Goal: Communication & Community: Answer question/provide support

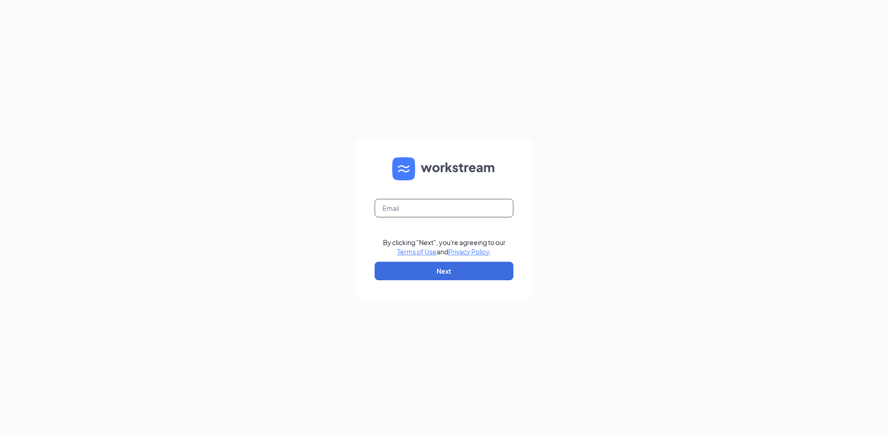
click at [425, 210] on input "text" at bounding box center [444, 208] width 139 height 18
type input "[EMAIL_ADDRESS][DOMAIN_NAME]"
click at [455, 273] on button "Next" at bounding box center [444, 271] width 139 height 18
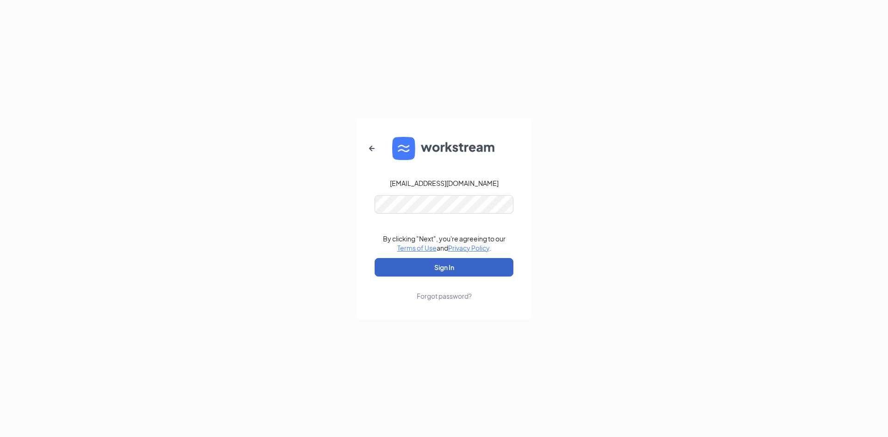
click at [471, 268] on button "Sign In" at bounding box center [444, 267] width 139 height 18
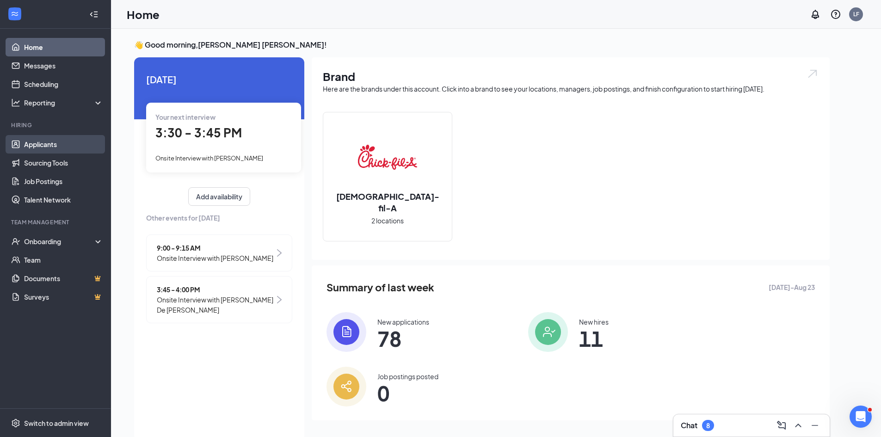
click at [56, 147] on link "Applicants" at bounding box center [63, 144] width 79 height 18
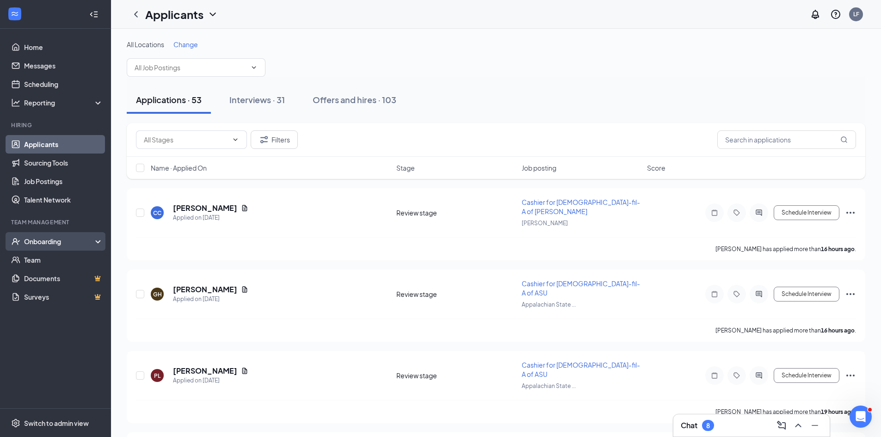
click at [49, 242] on div "Onboarding" at bounding box center [59, 241] width 71 height 9
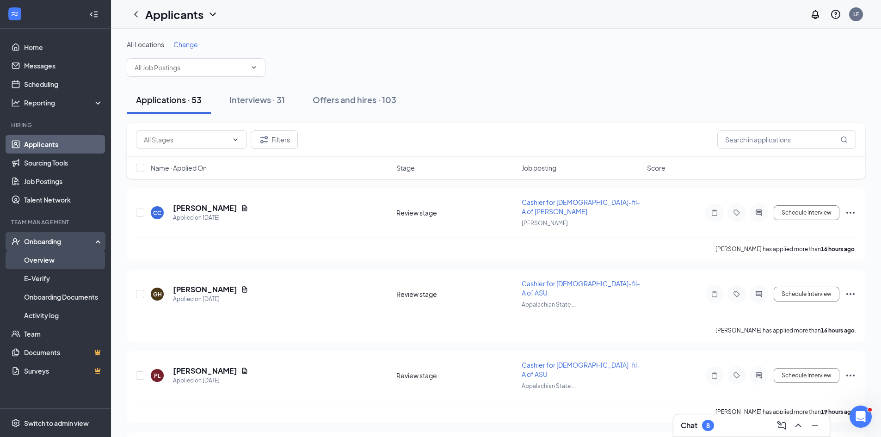
click at [55, 259] on link "Overview" at bounding box center [63, 260] width 79 height 18
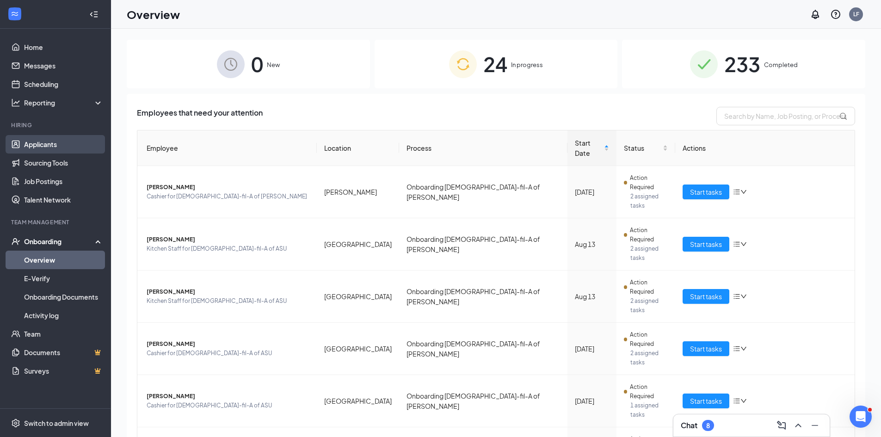
click at [42, 143] on link "Applicants" at bounding box center [63, 144] width 79 height 18
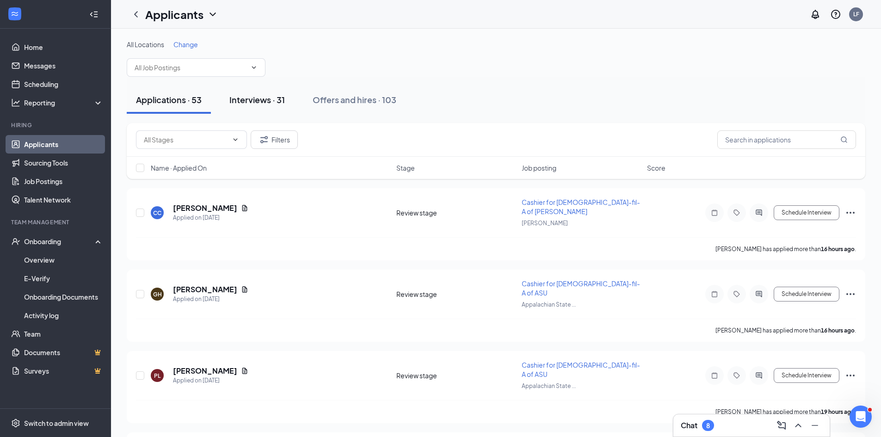
click at [272, 105] on div "Interviews · 31" at bounding box center [256, 100] width 55 height 12
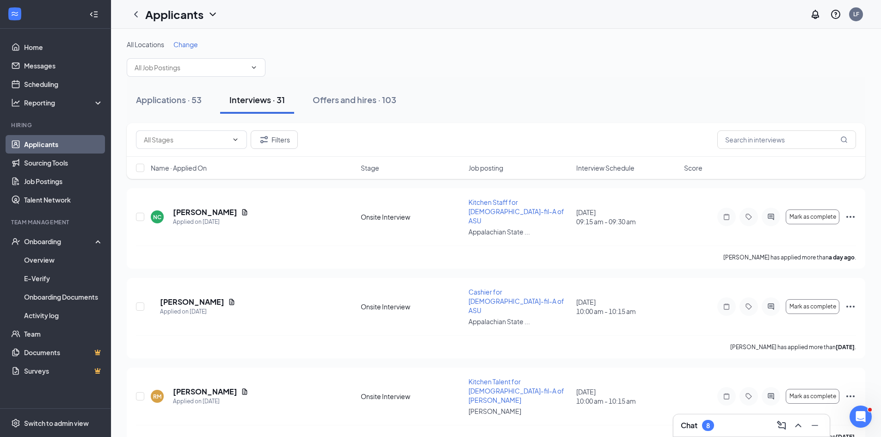
click at [616, 167] on span "Interview Schedule" at bounding box center [605, 167] width 58 height 9
click at [629, 167] on span "Interview Schedule" at bounding box center [605, 167] width 58 height 9
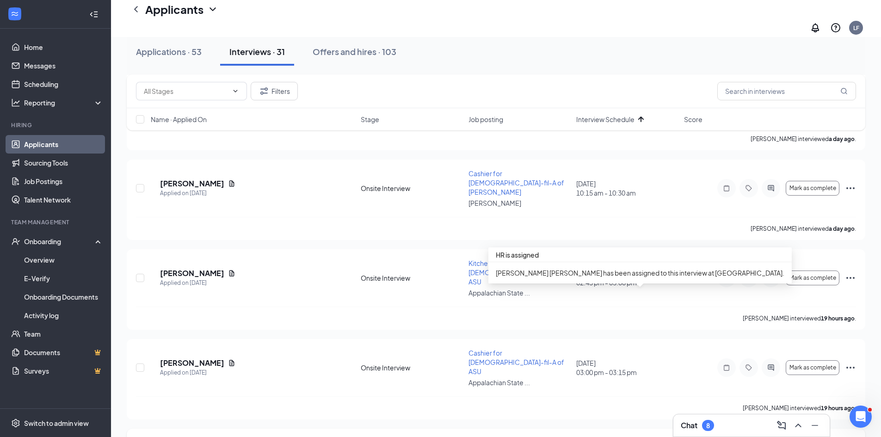
scroll to position [509, 0]
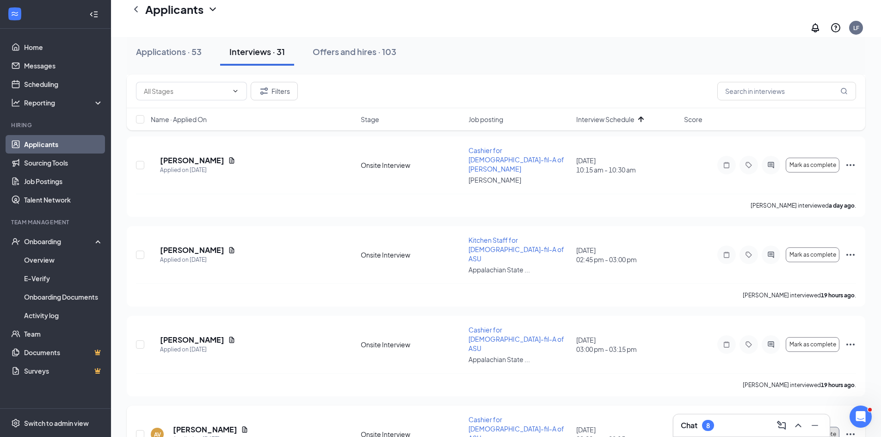
click at [806, 431] on span "Mark as complete" at bounding box center [812, 434] width 47 height 6
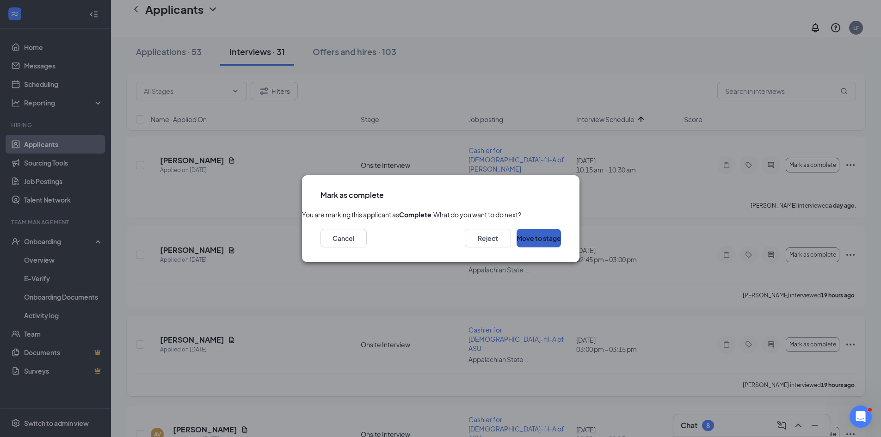
click at [523, 247] on button "Move to stage" at bounding box center [539, 238] width 44 height 18
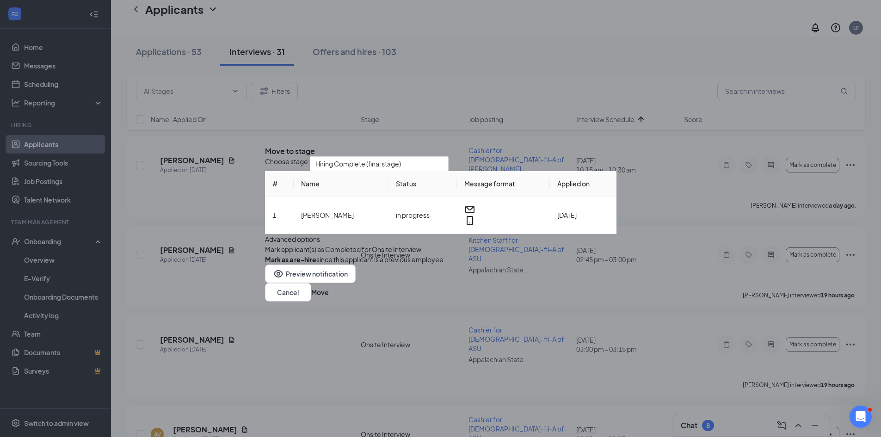
click at [272, 259] on div "Choose stage: Hiring Complete (final stage) # Name Status Message format Applie…" at bounding box center [440, 210] width 351 height 108
click at [275, 257] on form "Advanced options Mark applicant(s) as Completed for Onsite Interview [PERSON_NA…" at bounding box center [440, 249] width 351 height 31
click at [265, 254] on button "button" at bounding box center [265, 249] width 0 height 10
click at [329, 297] on button "Move" at bounding box center [320, 292] width 18 height 10
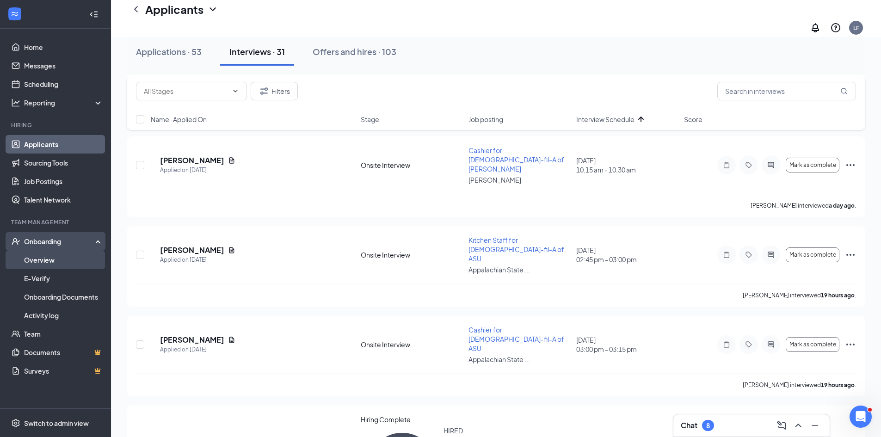
click at [46, 264] on link "Overview" at bounding box center [63, 260] width 79 height 18
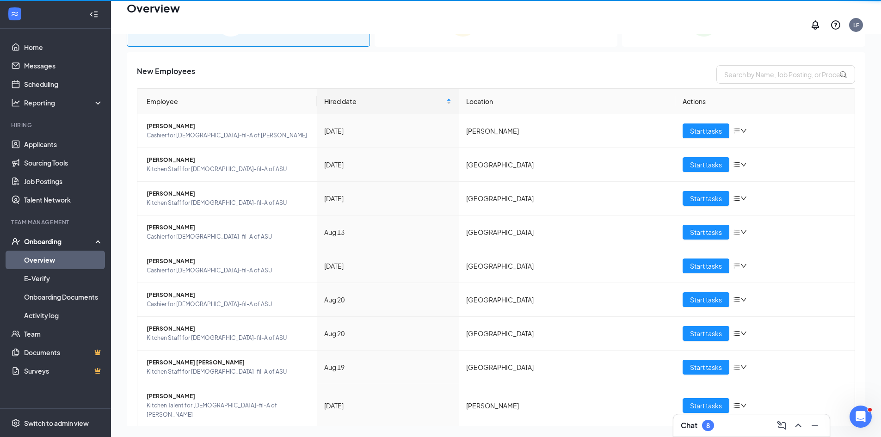
scroll to position [42, 0]
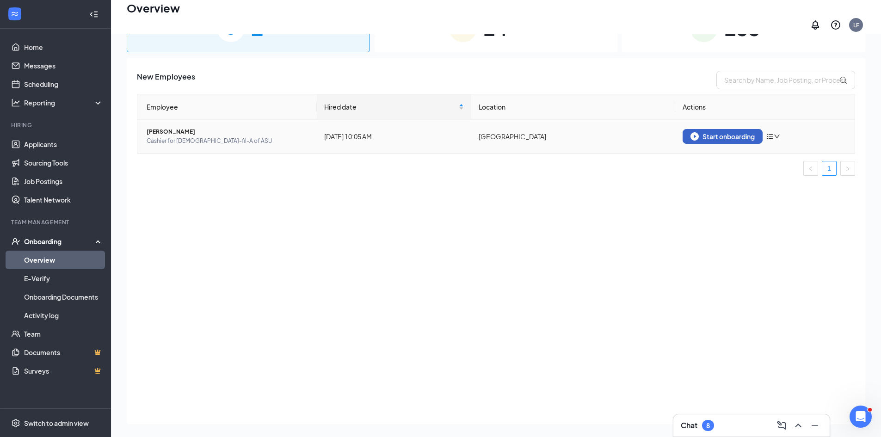
click at [713, 132] on div "Start onboarding" at bounding box center [722, 136] width 64 height 8
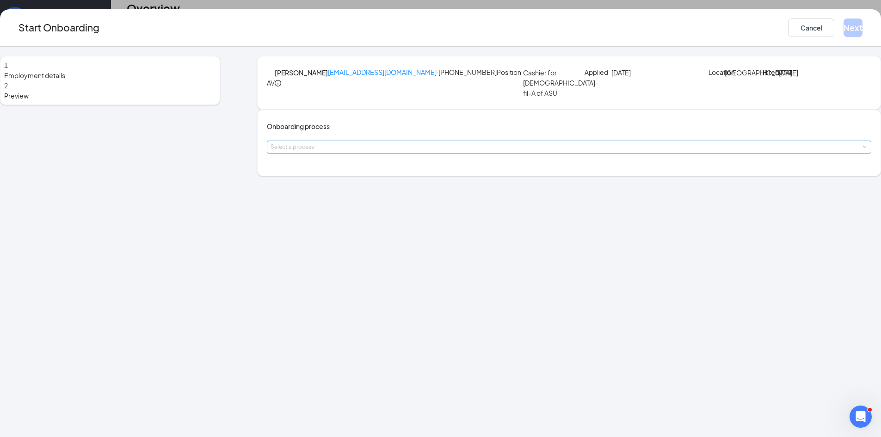
click at [400, 152] on div "Select a process" at bounding box center [567, 146] width 593 height 9
click at [406, 256] on span "Onboarding [DEMOGRAPHIC_DATA]-fil-A of [PERSON_NAME]" at bounding box center [407, 256] width 187 height 8
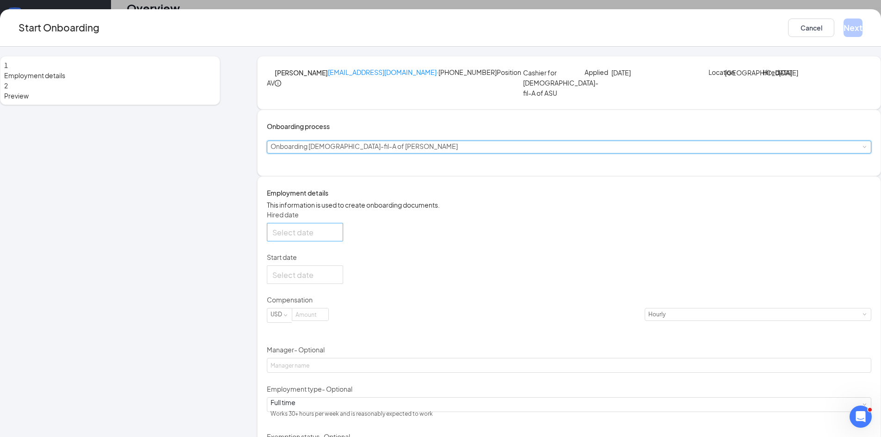
click at [338, 238] on div at bounding box center [304, 233] width 65 height 12
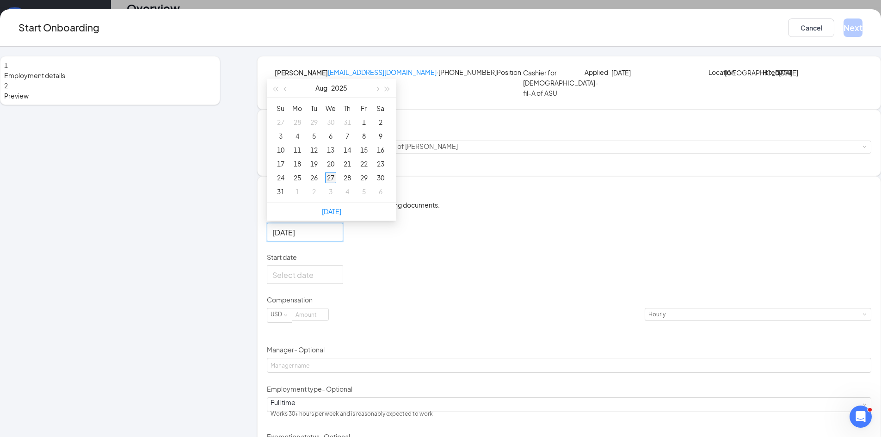
type input "[DATE]"
click at [336, 183] on div "27" at bounding box center [330, 177] width 11 height 11
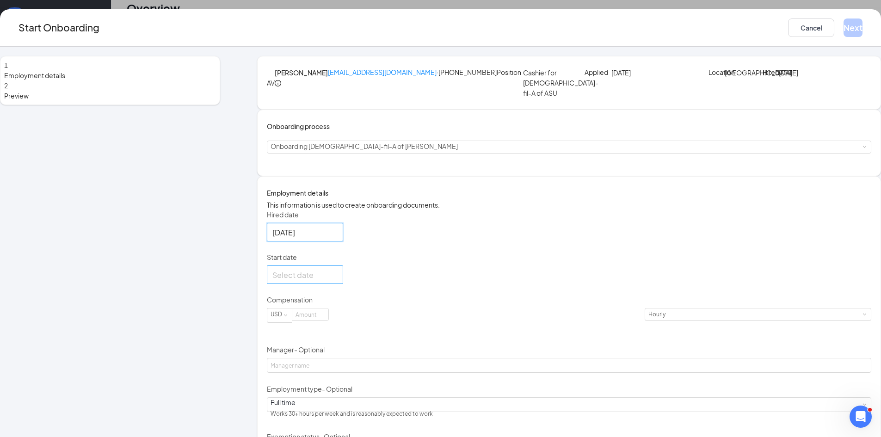
click at [338, 281] on div at bounding box center [304, 275] width 65 height 12
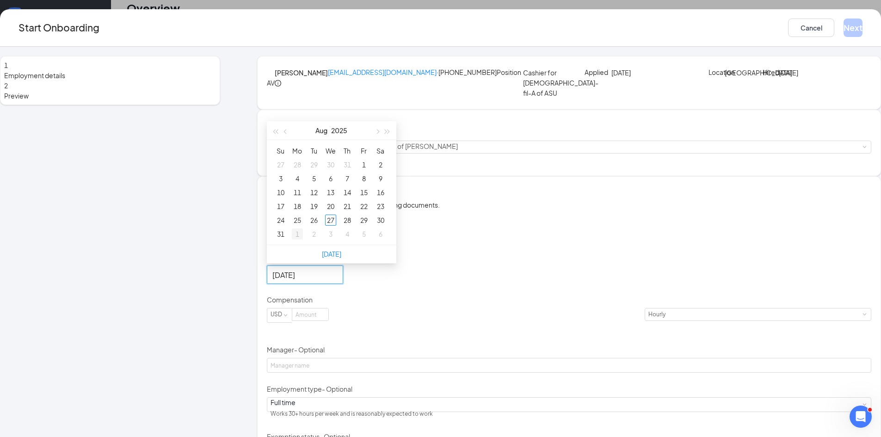
type input "[DATE]"
click at [303, 240] on div "1" at bounding box center [297, 233] width 11 height 11
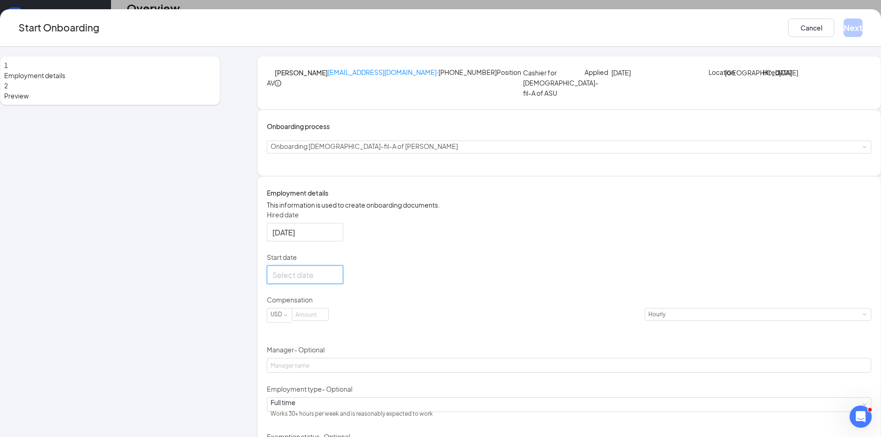
click at [338, 281] on div at bounding box center [304, 275] width 65 height 12
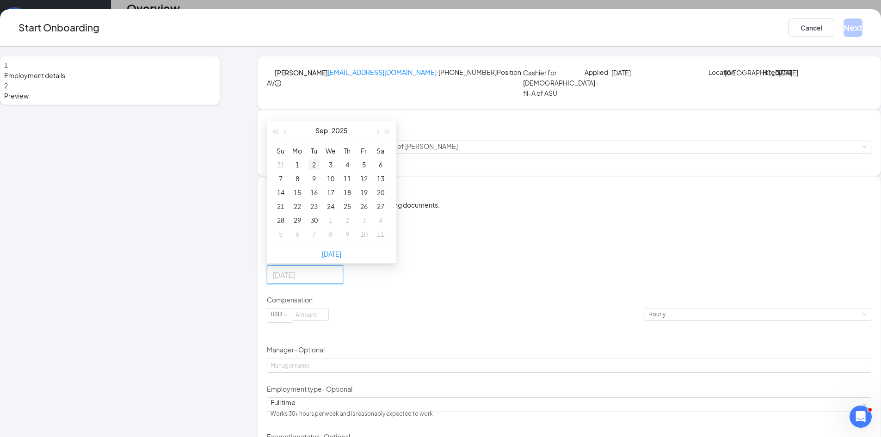
type input "[DATE]"
click at [320, 170] on div "2" at bounding box center [313, 164] width 11 height 11
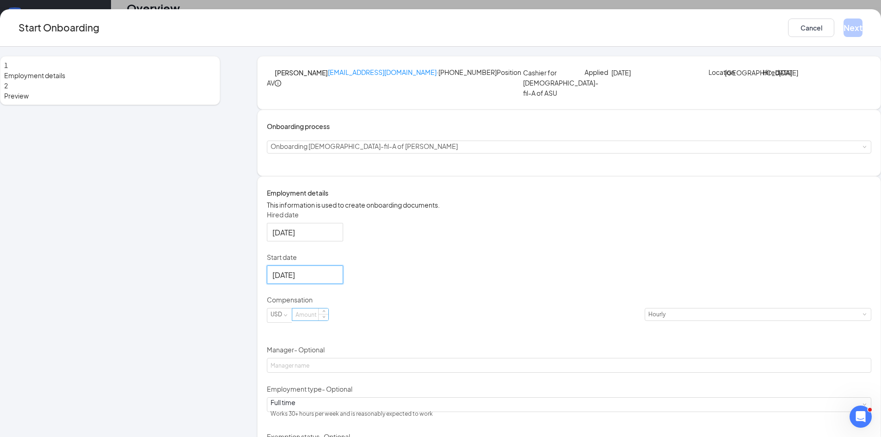
click at [328, 320] on input at bounding box center [310, 314] width 36 height 12
type input "14"
click at [509, 340] on div "Hired date [DATE] [DATE] Su Mo Tu We Th Fr Sa 27 28 29 30 31 1 2 3 4 5 6 7 8 9 …" at bounding box center [569, 354] width 604 height 289
click at [524, 332] on div "Hired date [DATE] [DATE] Su Mo Tu We Th Fr Sa 27 28 29 30 31 1 2 3 4 5 6 7 8 9 …" at bounding box center [569, 354] width 604 height 289
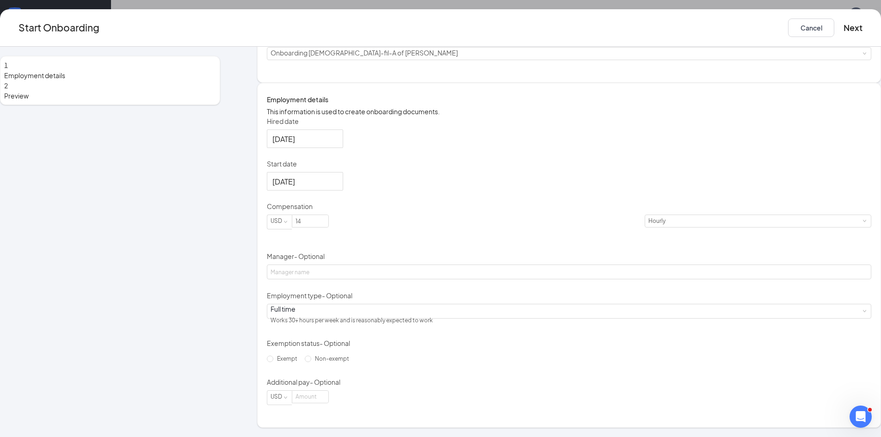
scroll to position [149, 0]
click at [433, 315] on div "Full time Works 30+ hours per week and is reasonably expected to work" at bounding box center [569, 311] width 597 height 14
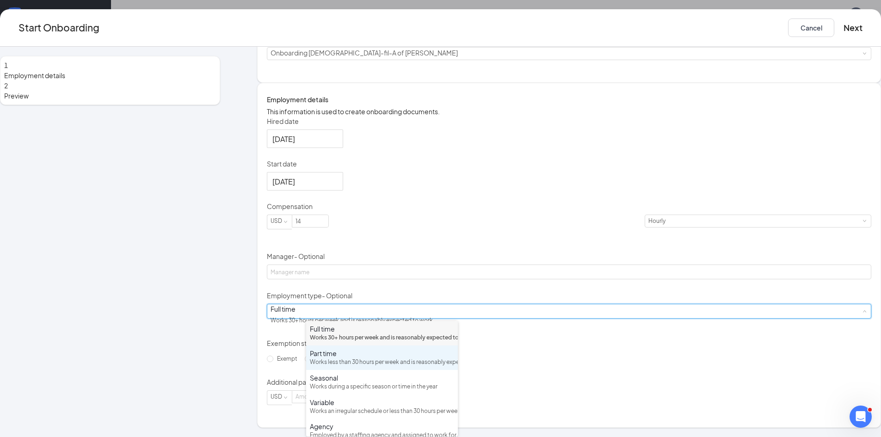
click at [385, 358] on div "Part time" at bounding box center [382, 353] width 144 height 9
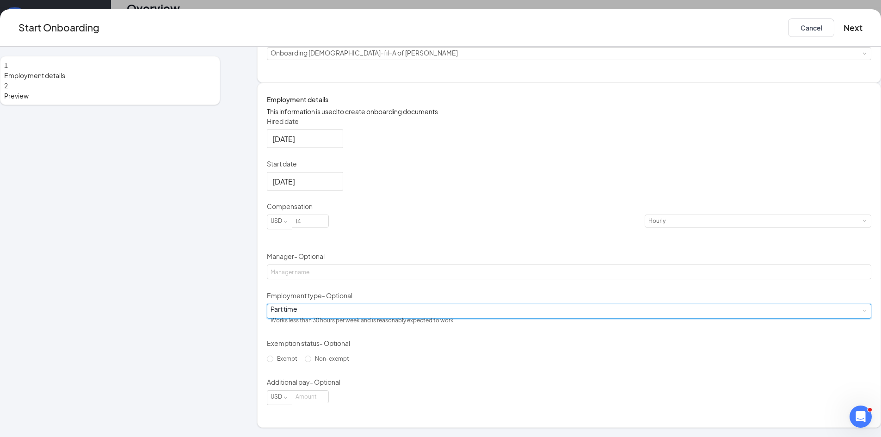
scroll to position [42, 0]
click at [517, 344] on div "Hired date [DATE] [DATE] Su Mo Tu We Th Fr Sa 27 28 29 30 31 1 2 3 4 5 6 7 8 9 …" at bounding box center [569, 261] width 604 height 289
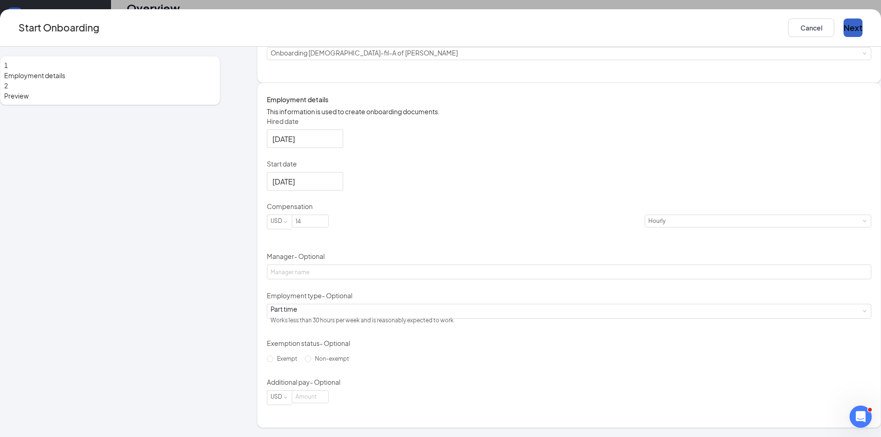
click at [843, 33] on button "Next" at bounding box center [852, 27] width 19 height 18
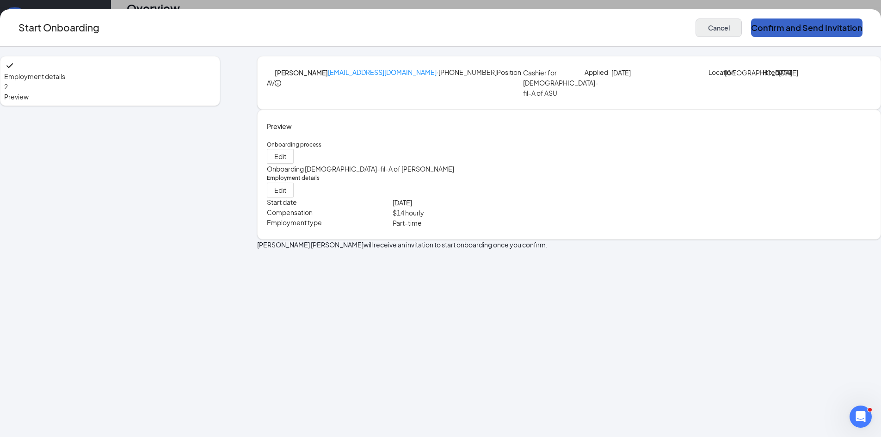
click at [751, 29] on button "Confirm and Send Invitation" at bounding box center [806, 27] width 111 height 18
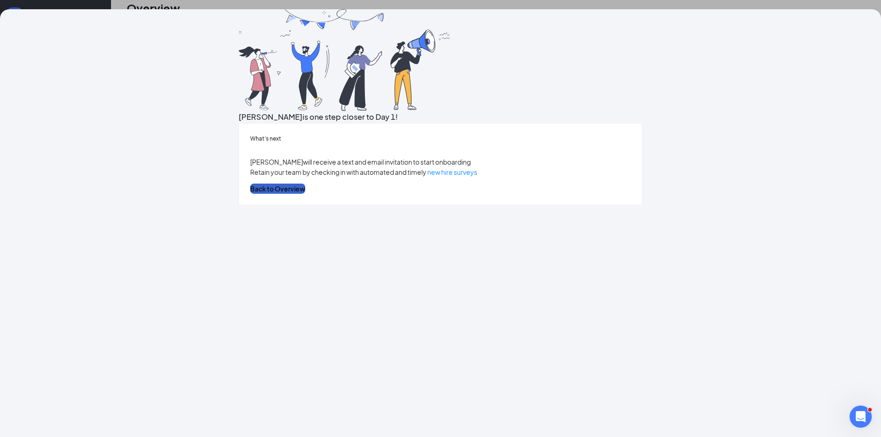
click at [305, 194] on button "Back to Overview" at bounding box center [277, 189] width 55 height 10
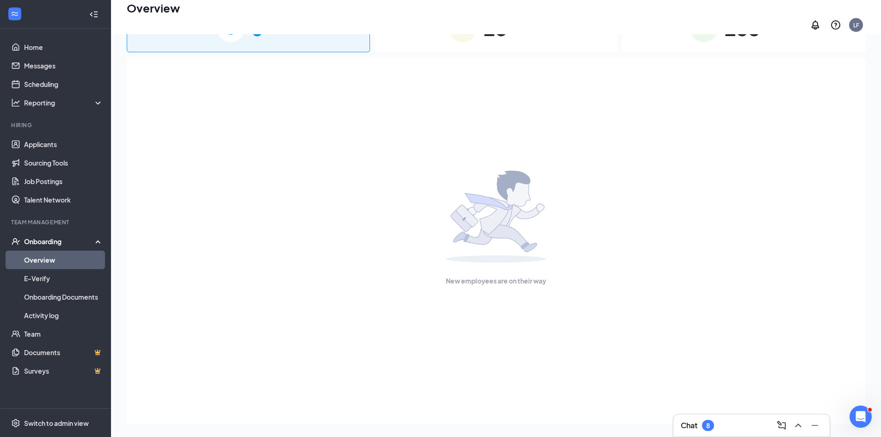
drag, startPoint x: 447, startPoint y: 336, endPoint x: 344, endPoint y: 268, distance: 123.9
click at [344, 268] on div "New employees are on their way" at bounding box center [496, 228] width 718 height 341
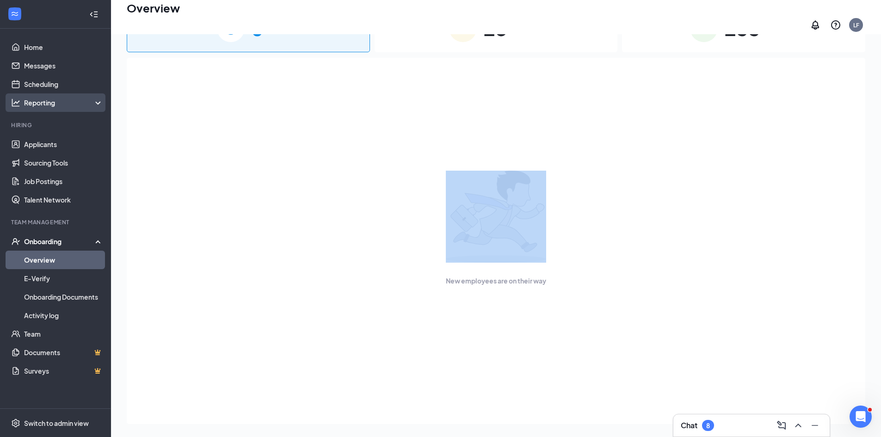
drag, startPoint x: 320, startPoint y: 266, endPoint x: 62, endPoint y: 105, distance: 304.5
click at [209, 226] on div "New employees are on their way" at bounding box center [496, 228] width 718 height 341
click at [44, 143] on link "Applicants" at bounding box center [63, 144] width 79 height 18
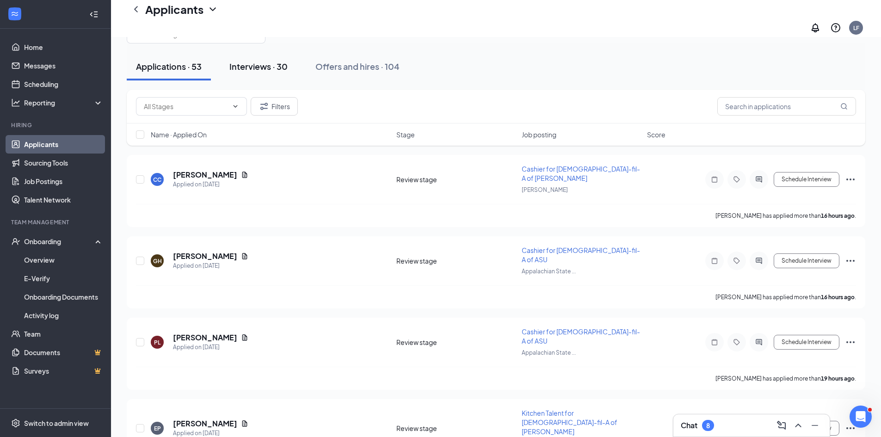
click at [280, 61] on div "Interviews · 30" at bounding box center [258, 67] width 58 height 12
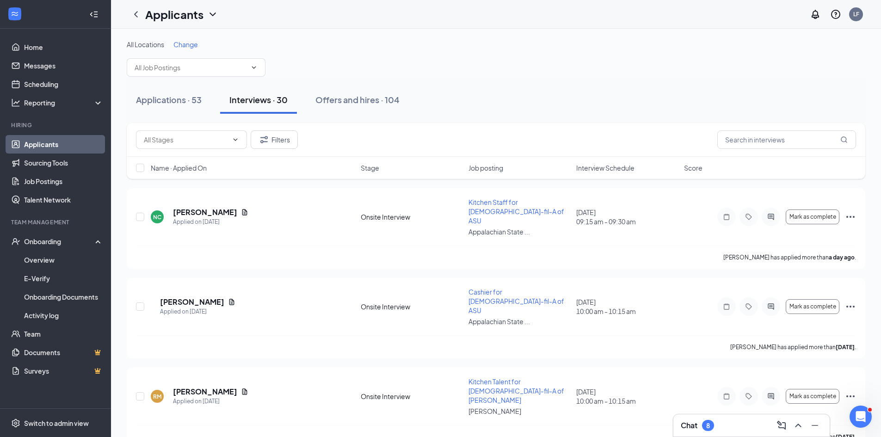
click at [607, 165] on span "Interview Schedule" at bounding box center [605, 167] width 58 height 9
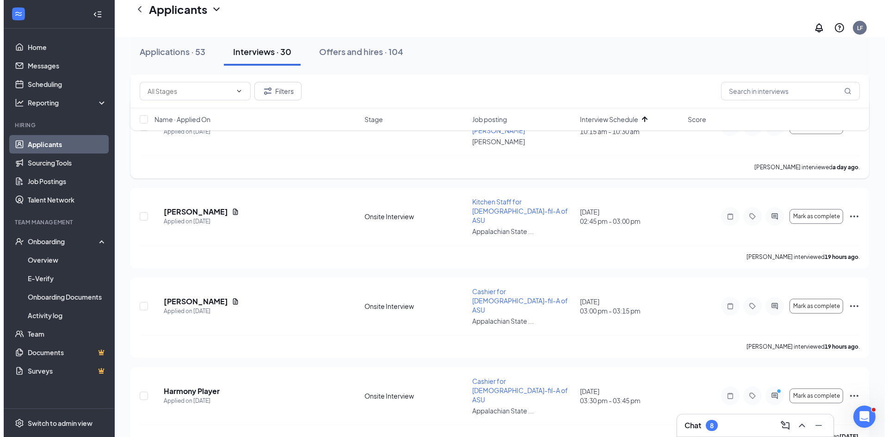
scroll to position [555, 0]
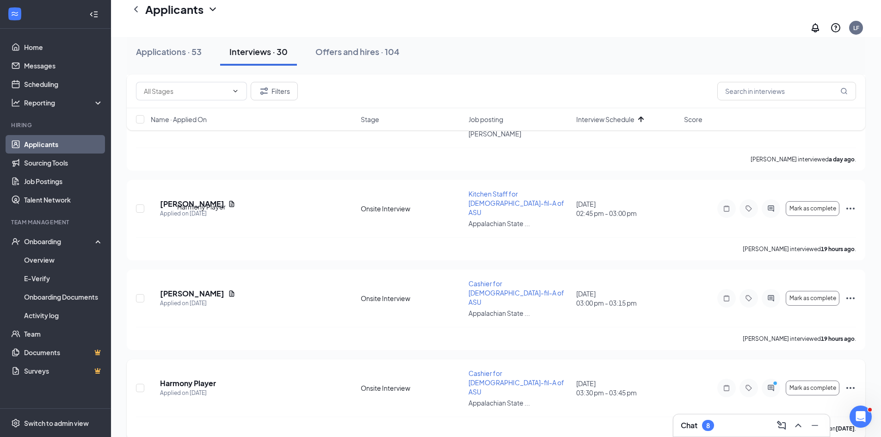
click at [216, 378] on h5 "Harmony Player" at bounding box center [188, 383] width 56 height 10
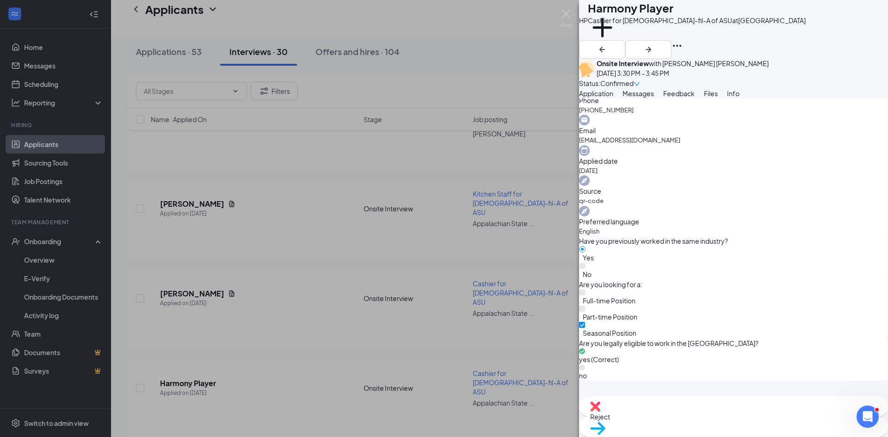
scroll to position [370, 0]
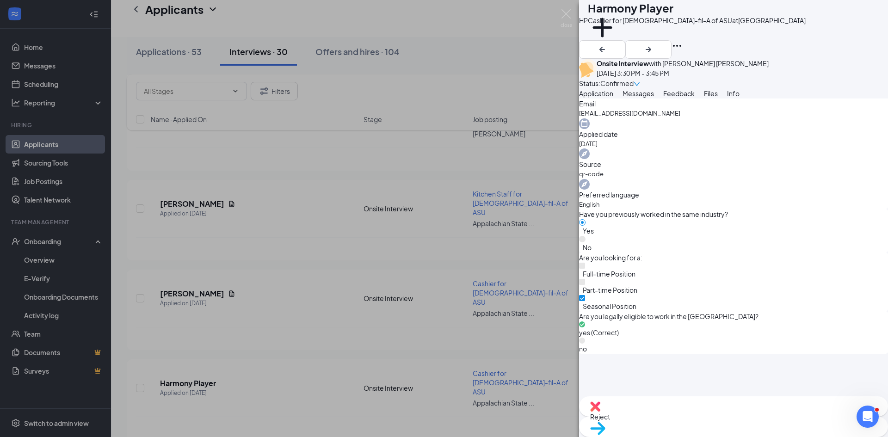
click at [319, 255] on div "HP Harmony Player Cashier for [DEMOGRAPHIC_DATA]-fil-A of ASU at [GEOGRAPHIC_DA…" at bounding box center [444, 218] width 888 height 437
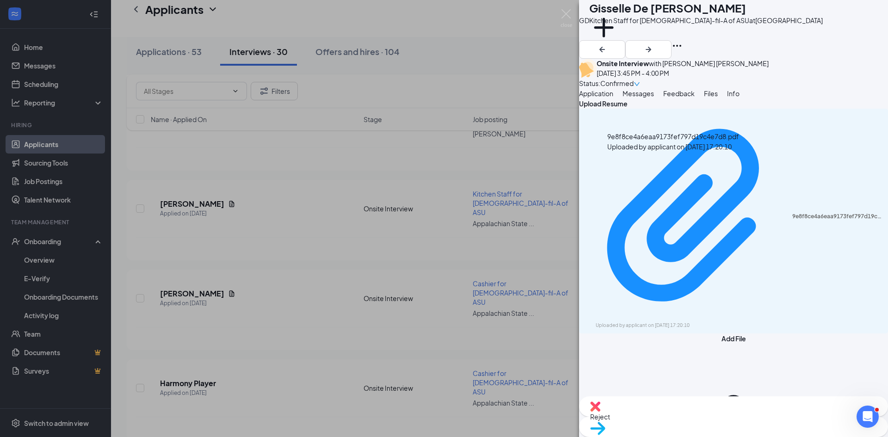
click at [609, 98] on span "Application" at bounding box center [596, 93] width 34 height 8
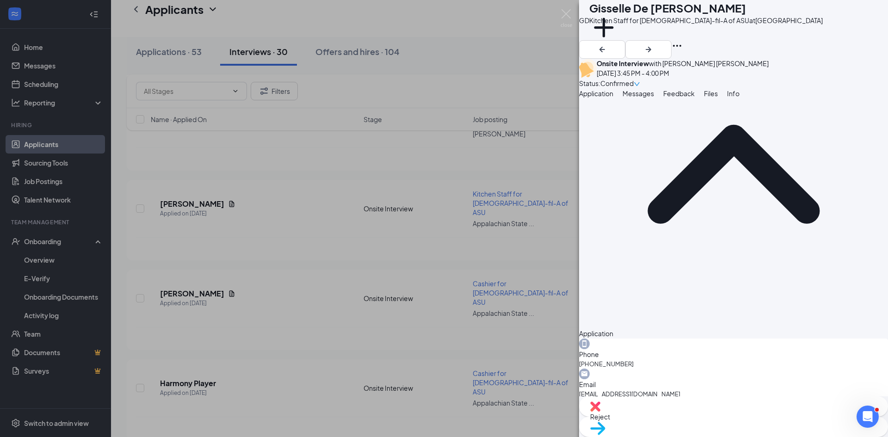
scroll to position [20, 0]
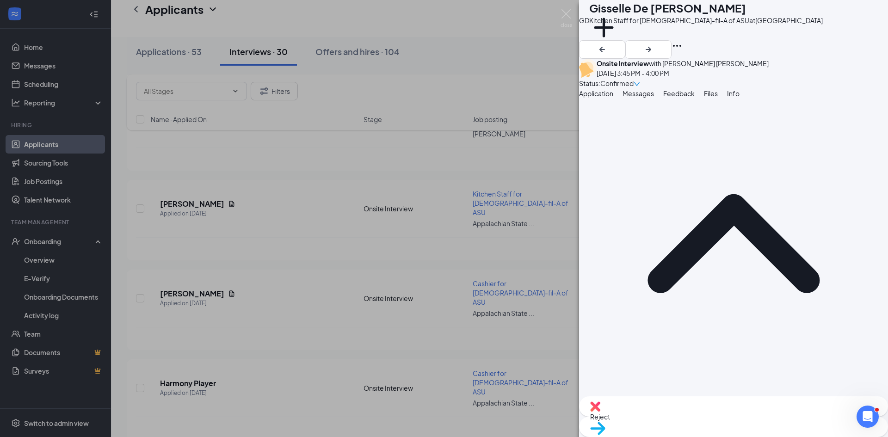
click at [718, 98] on span "Files" at bounding box center [711, 93] width 14 height 8
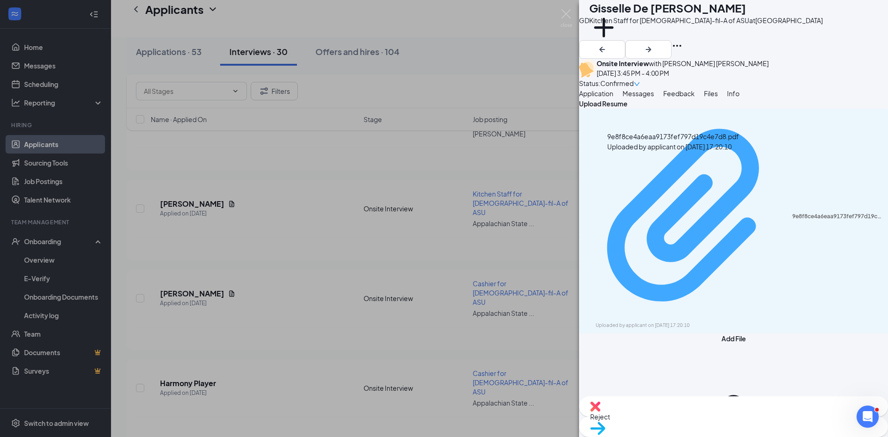
click at [792, 213] on div "9e8f8ce4a6eaa9173fef797d19c4e7d8.pdf" at bounding box center [837, 216] width 90 height 7
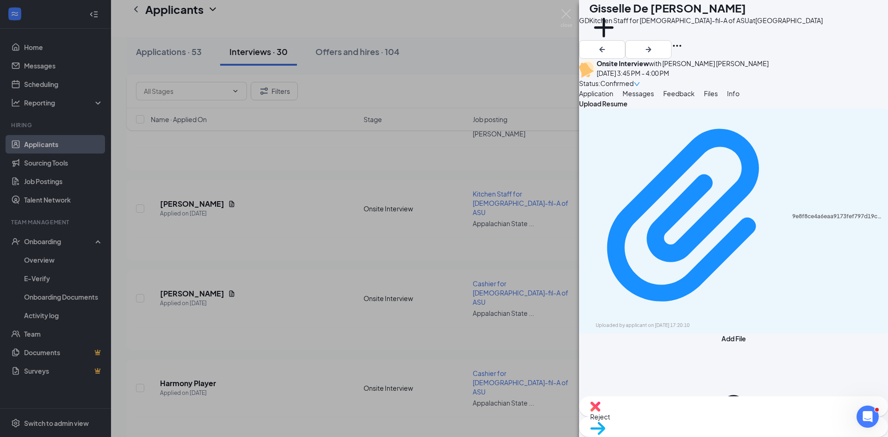
click at [314, 197] on div "GD Gisselle De [PERSON_NAME] Kitchen Staff for [DEMOGRAPHIC_DATA]-fil-A of ASU …" at bounding box center [444, 218] width 888 height 437
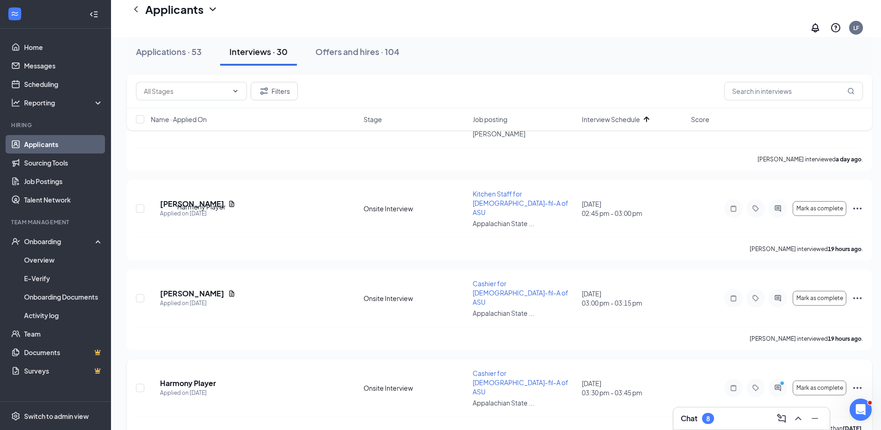
click at [208, 378] on h5 "Harmony Player" at bounding box center [188, 383] width 56 height 10
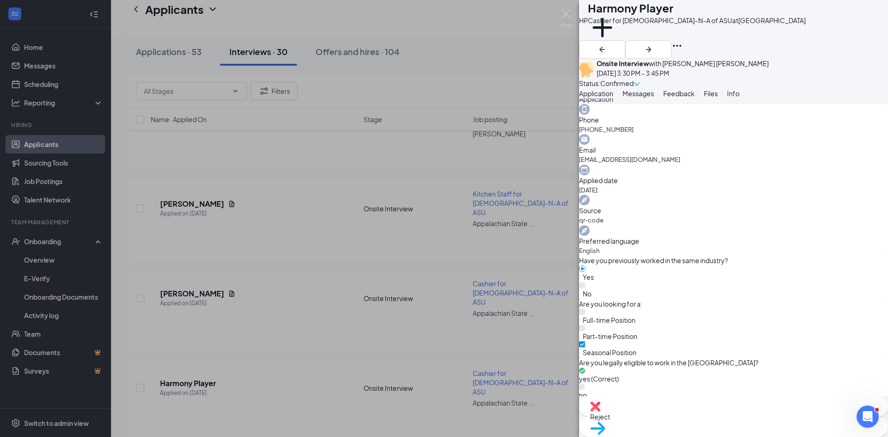
scroll to position [324, 0]
click at [312, 258] on div "HP Harmony Player Cashier for [DEMOGRAPHIC_DATA]-fil-A of ASU at [GEOGRAPHIC_DA…" at bounding box center [444, 218] width 888 height 437
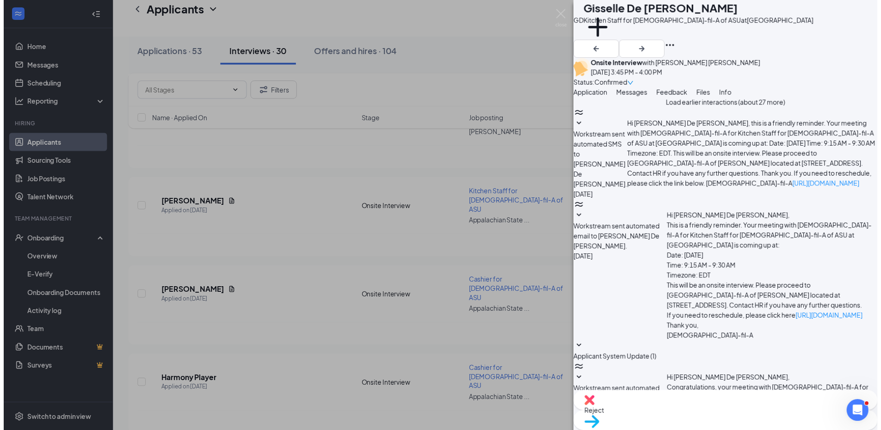
scroll to position [504, 0]
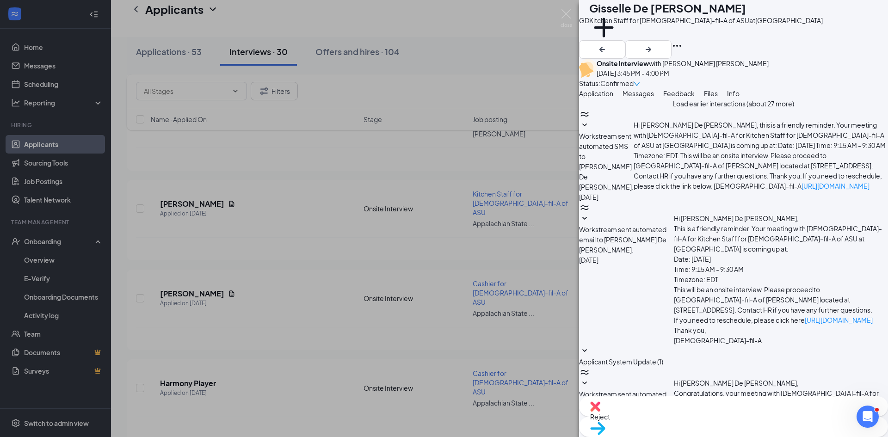
click at [417, 265] on div "GD Gisselle De [PERSON_NAME] Kitchen Staff for [DEMOGRAPHIC_DATA]-fil-A of ASU …" at bounding box center [444, 218] width 888 height 437
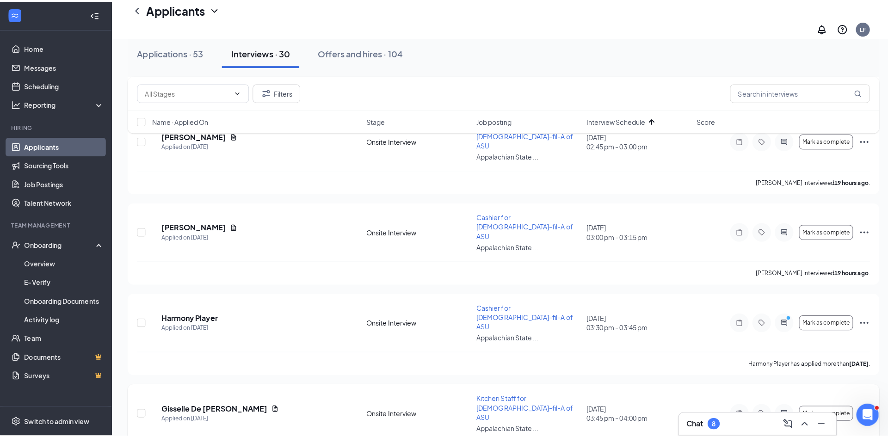
scroll to position [647, 0]
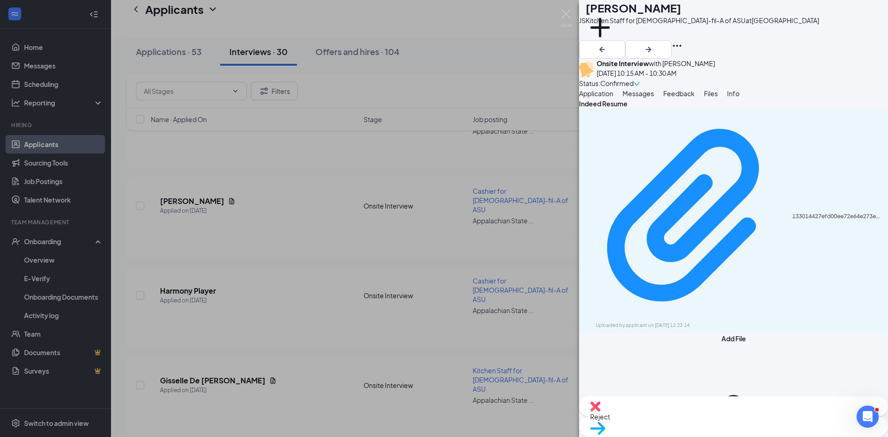
click at [607, 98] on span "Application" at bounding box center [596, 93] width 34 height 8
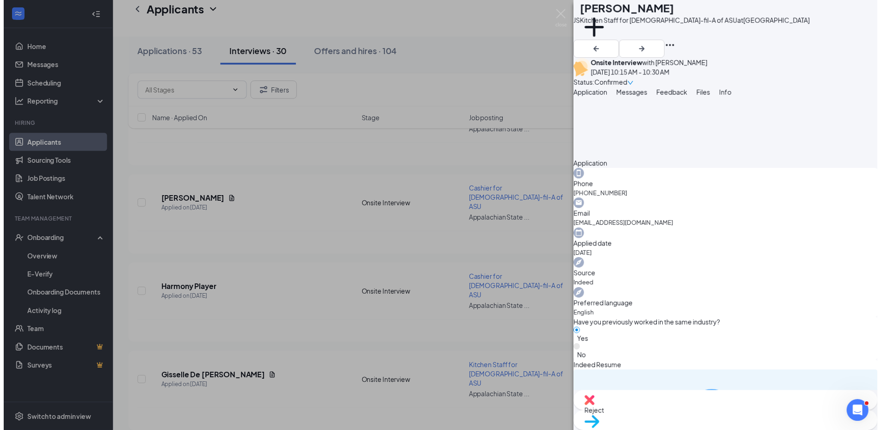
scroll to position [601, 0]
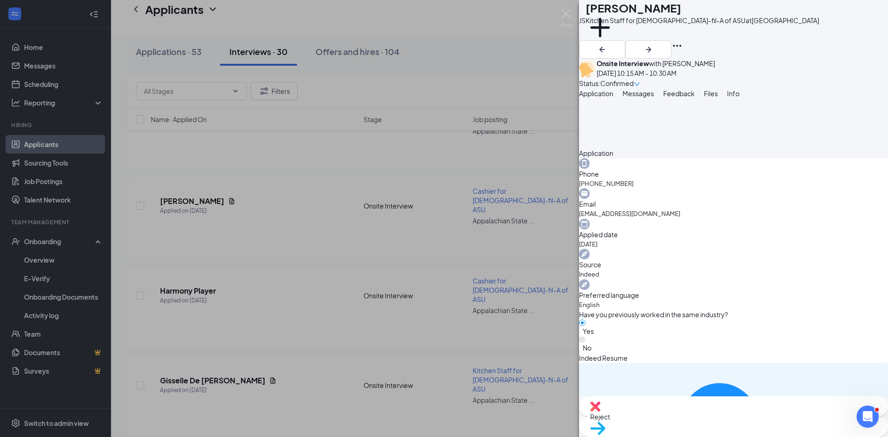
click at [301, 318] on div "[PERSON_NAME] Seaford Kitchen Staff for [DEMOGRAPHIC_DATA]-fil-A of ASU at [GEO…" at bounding box center [444, 218] width 888 height 437
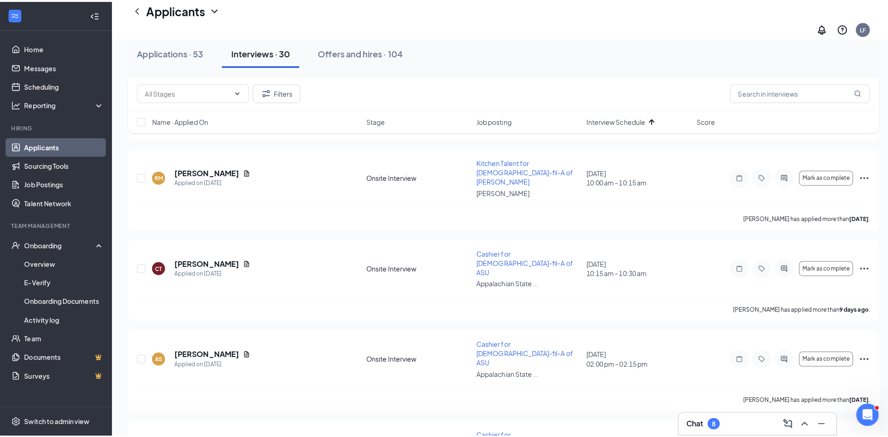
scroll to position [1665, 0]
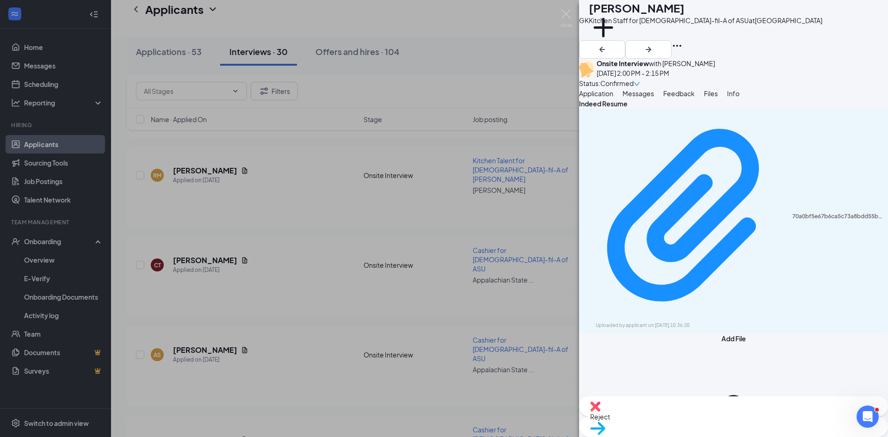
click at [603, 98] on button "Application" at bounding box center [596, 93] width 34 height 10
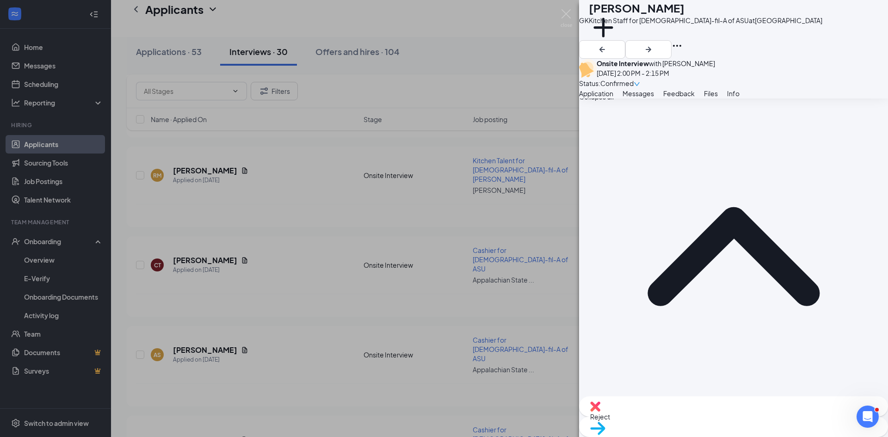
scroll to position [370, 0]
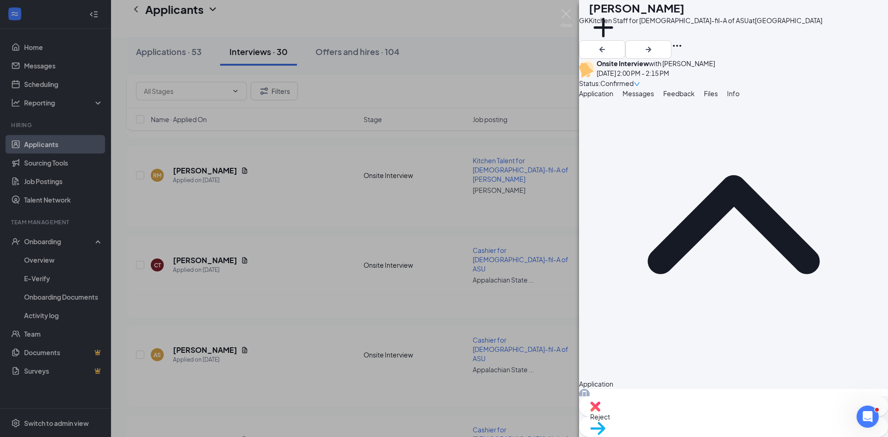
click at [283, 223] on div "[PERSON_NAME] [PERSON_NAME] Kitchen Staff for [DEMOGRAPHIC_DATA]-fil-A of ASU a…" at bounding box center [444, 218] width 888 height 437
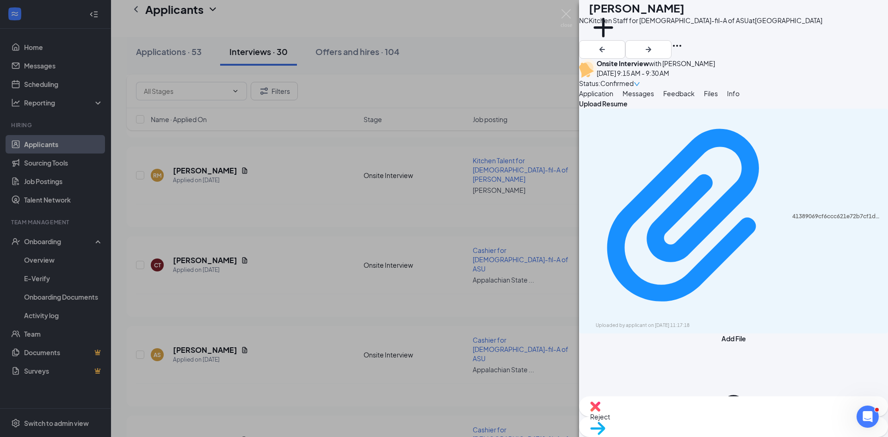
click at [610, 98] on span "Application" at bounding box center [596, 93] width 34 height 8
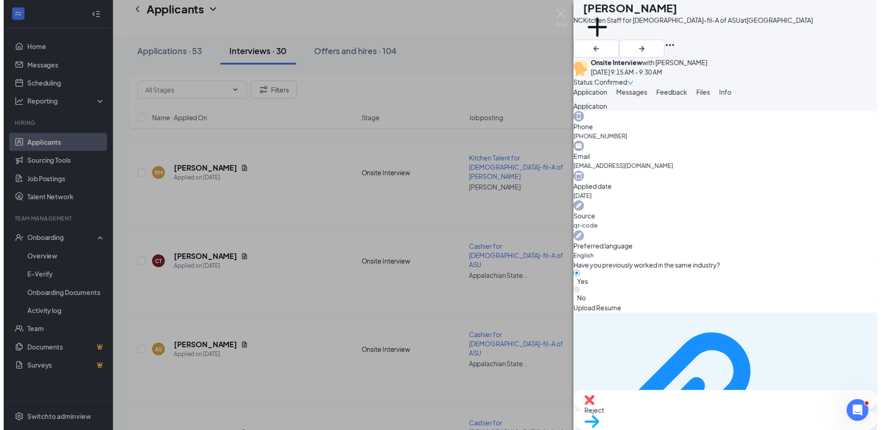
scroll to position [324, 0]
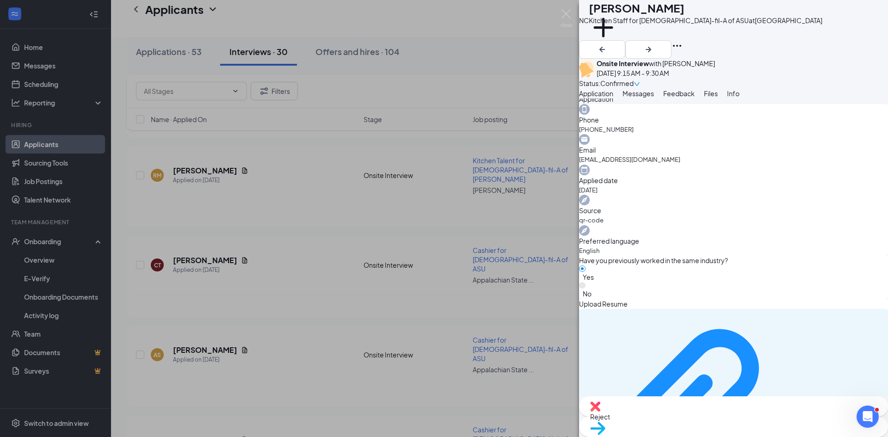
click at [292, 194] on div "NC [PERSON_NAME] Kitchen Staff for [DEMOGRAPHIC_DATA]-fil-A of ASU at [GEOGRAPH…" at bounding box center [444, 218] width 888 height 437
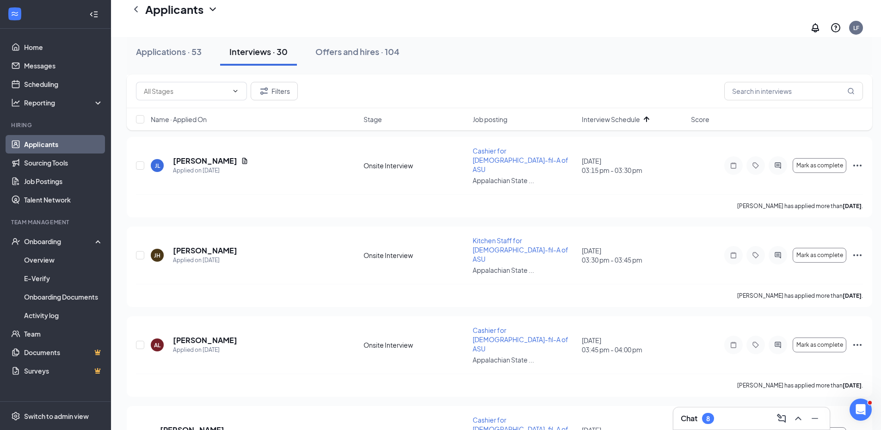
scroll to position [1309, 0]
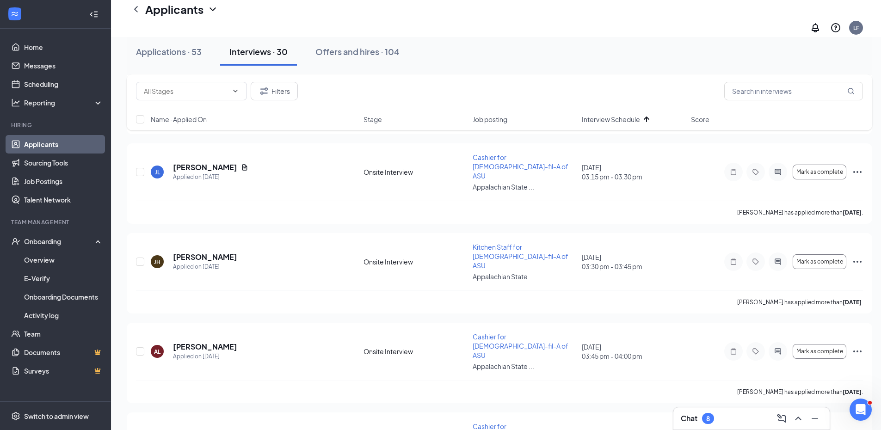
click at [644, 58] on div "Applications · 53 Interviews · 30 Offers and hires · 104" at bounding box center [499, 52] width 745 height 28
click at [48, 259] on link "Overview" at bounding box center [63, 260] width 79 height 18
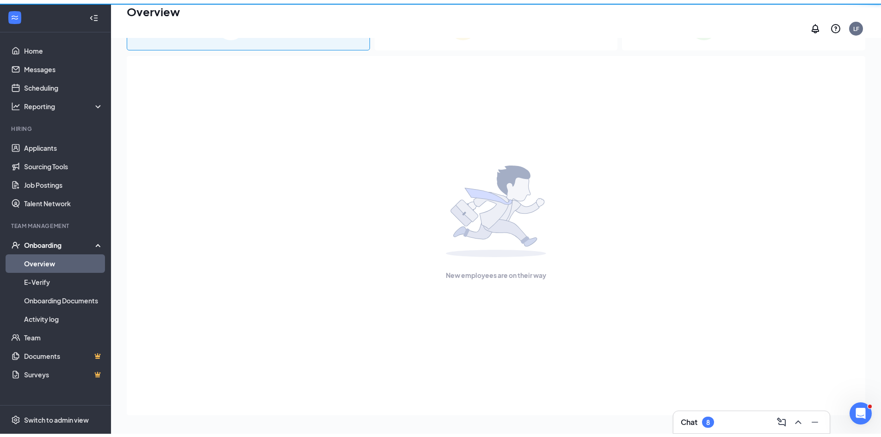
scroll to position [42, 0]
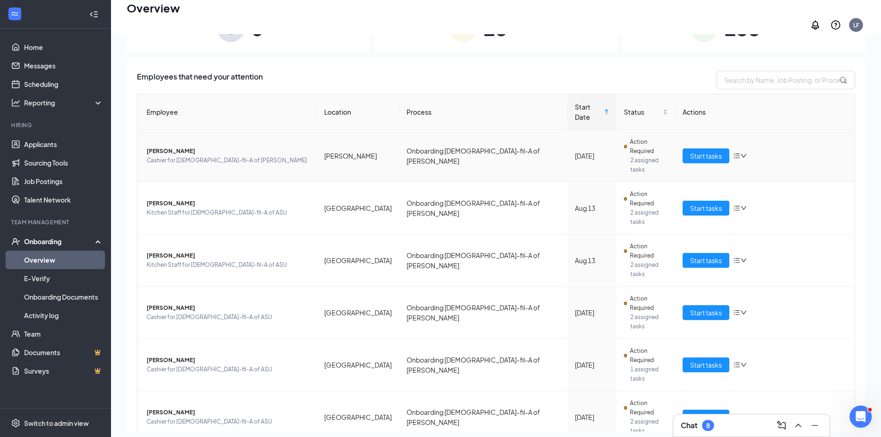
click at [170, 147] on span "[PERSON_NAME]" at bounding box center [228, 151] width 163 height 9
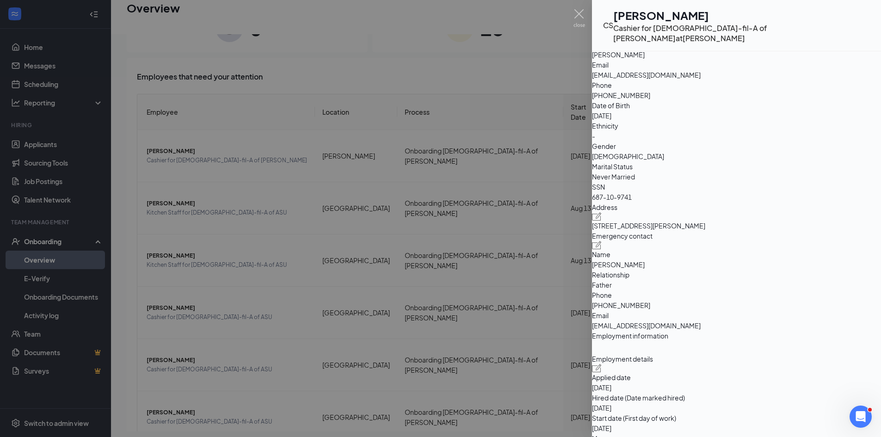
scroll to position [78, 0]
click at [864, 417] on icon "Open Intercom Messenger" at bounding box center [859, 415] width 15 height 15
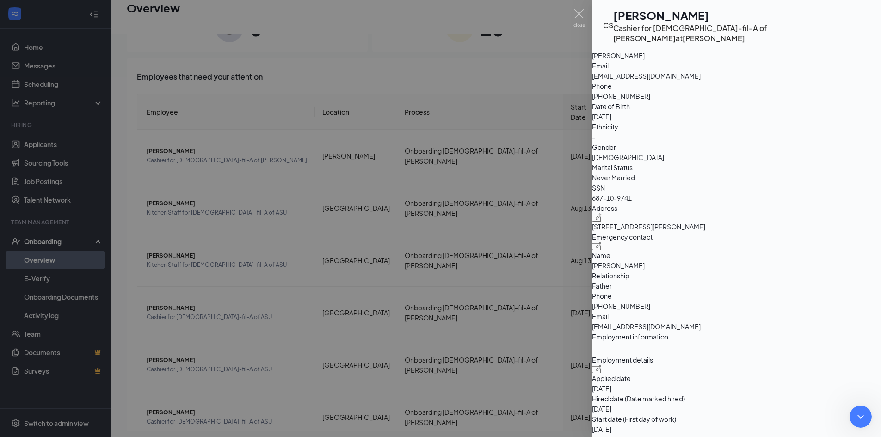
click at [868, 418] on div "Open Intercom Messenger" at bounding box center [859, 415] width 31 height 31
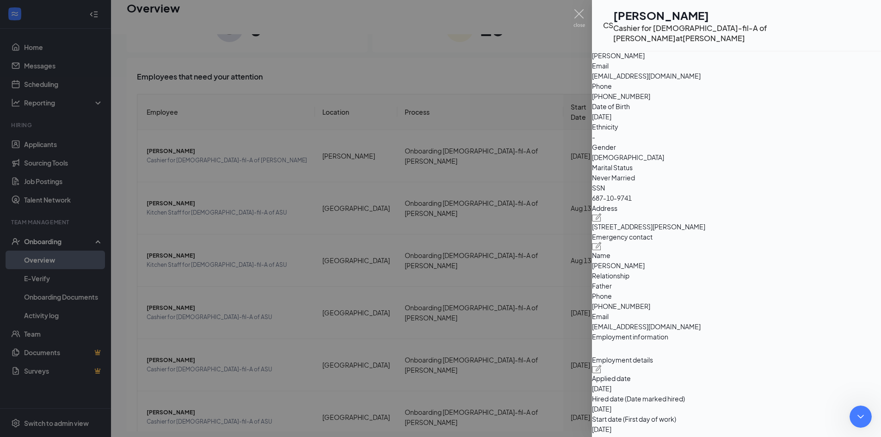
type textarea "Hello! Is there a way to switch an employee's job title or work location once t…"
click at [654, 232] on div "Address [STREET_ADDRESS][PERSON_NAME]" at bounding box center [736, 217] width 289 height 29
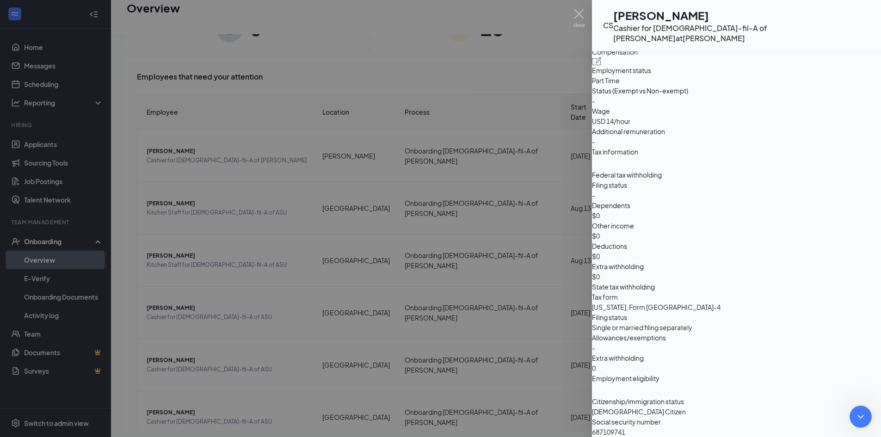
scroll to position [357, 0]
click at [49, 69] on div at bounding box center [440, 218] width 881 height 437
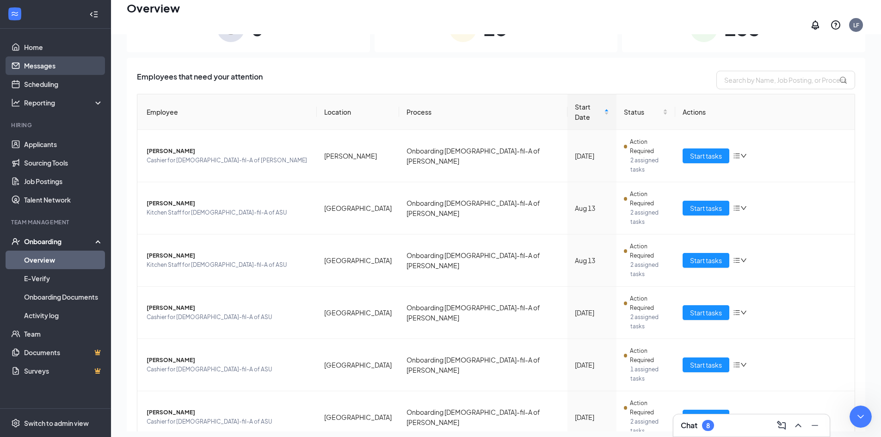
click at [49, 69] on link "Messages" at bounding box center [63, 65] width 79 height 18
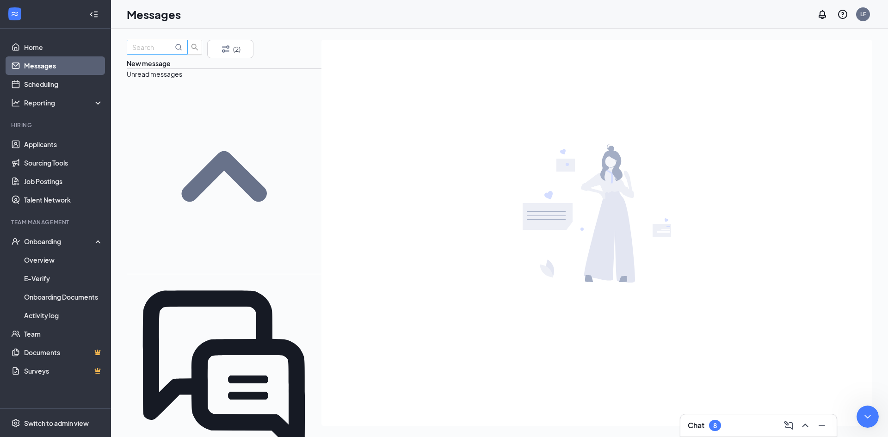
click at [164, 52] on input "text" at bounding box center [152, 47] width 41 height 10
type input "[PERSON_NAME]"
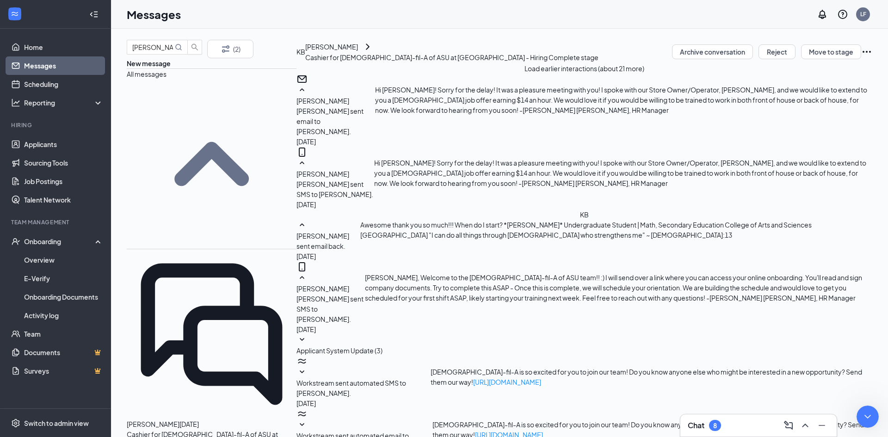
scroll to position [80, 0]
click at [731, 431] on div "Chat 8" at bounding box center [759, 425] width 142 height 15
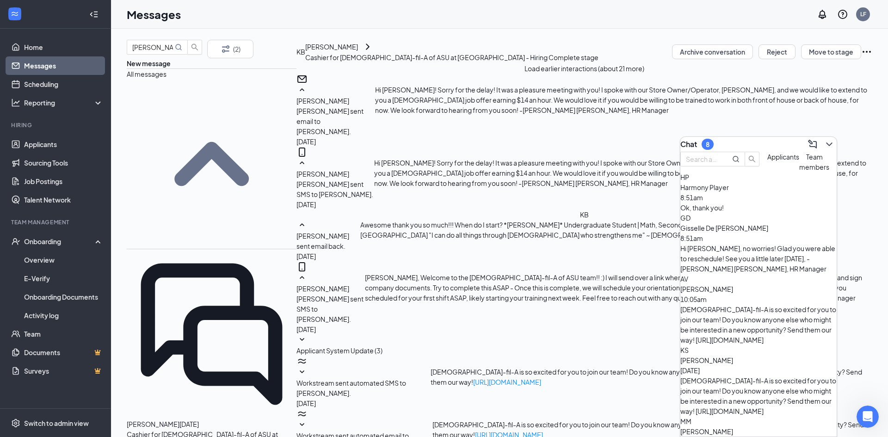
click at [799, 171] on span "Team members" at bounding box center [814, 162] width 30 height 18
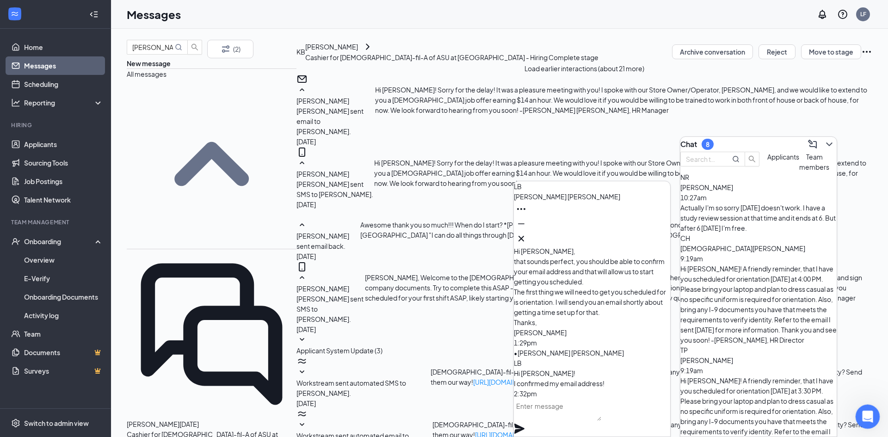
click at [869, 410] on div "Open Intercom Messenger" at bounding box center [866, 415] width 31 height 31
click at [43, 335] on link "Team" at bounding box center [63, 334] width 79 height 18
